Goal: Task Accomplishment & Management: Use online tool/utility

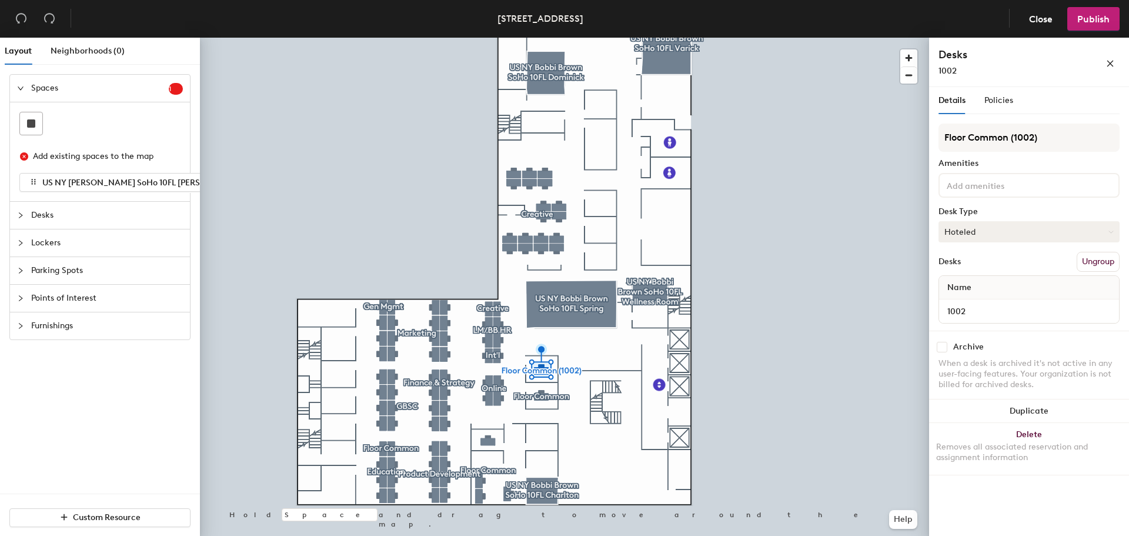
click at [1019, 229] on button "Hoteled" at bounding box center [1028, 231] width 181 height 21
click at [1006, 269] on div "Assigned" at bounding box center [998, 268] width 118 height 18
click at [1082, 19] on span "Publish" at bounding box center [1093, 19] width 32 height 11
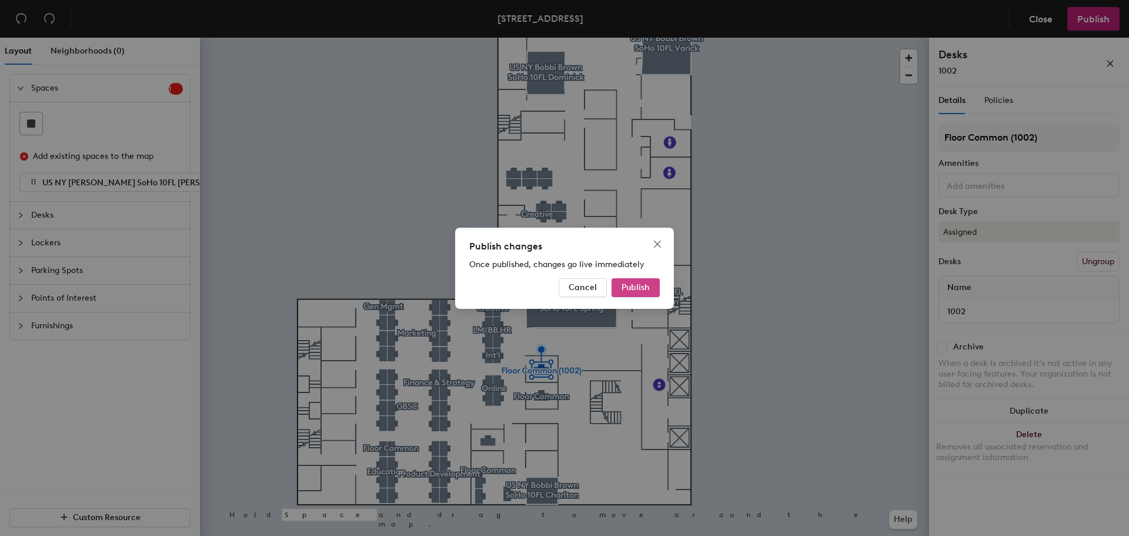
click at [638, 295] on button "Publish" at bounding box center [636, 287] width 48 height 19
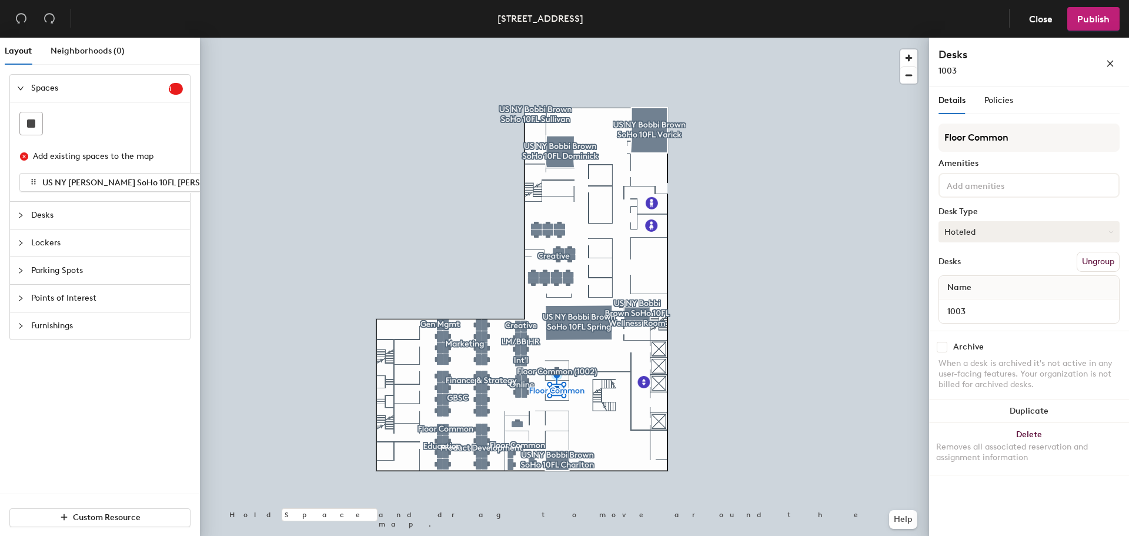
click at [990, 224] on button "Hoteled" at bounding box center [1028, 231] width 181 height 21
click at [988, 265] on div "Assigned" at bounding box center [998, 268] width 118 height 18
click at [1090, 18] on span "Publish" at bounding box center [1093, 19] width 32 height 11
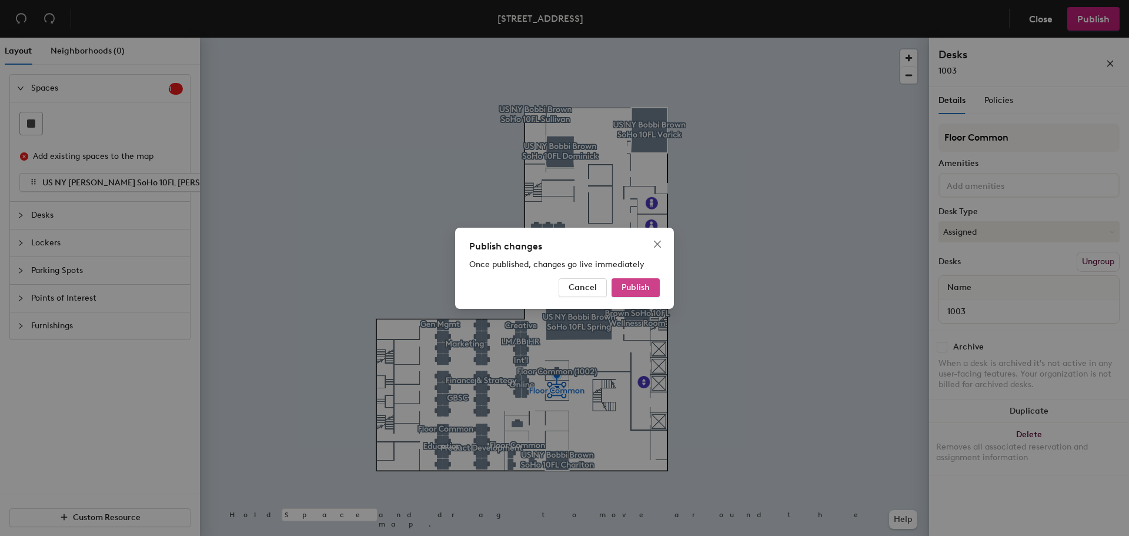
click at [628, 292] on span "Publish" at bounding box center [636, 287] width 28 height 10
